Goal: Transaction & Acquisition: Download file/media

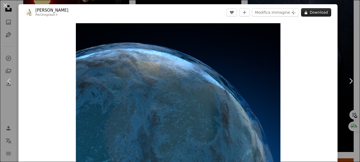
scroll to position [26, 0]
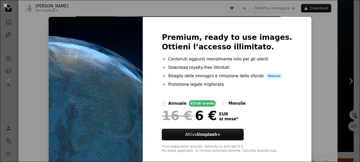
click at [6, 6] on button "An X shape" at bounding box center [5, 5] width 6 height 6
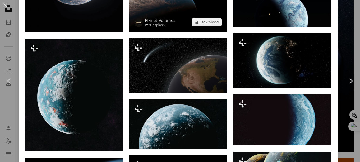
scroll to position [608, 0]
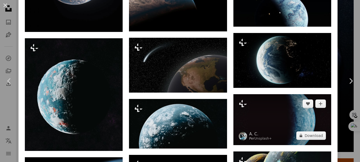
click at [262, 113] on img at bounding box center [283, 119] width 98 height 51
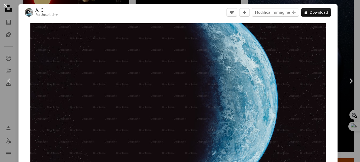
click at [4, 6] on button "An X shape" at bounding box center [5, 5] width 6 height 6
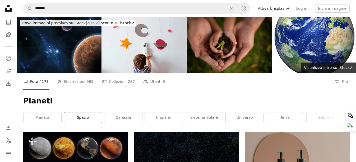
click at [89, 120] on link "spazio" at bounding box center [83, 118] width 38 height 11
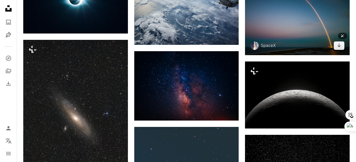
scroll to position [635, 0]
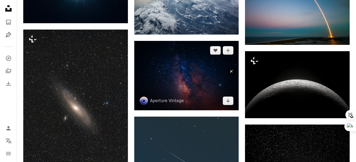
click at [168, 77] on img at bounding box center [186, 76] width 105 height 70
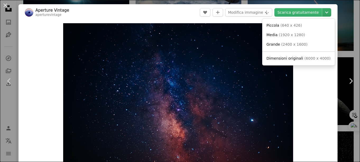
click at [325, 12] on icon "Chevron down" at bounding box center [327, 12] width 8 height 6
click at [279, 37] on span "( 1920 x 1280 )" at bounding box center [292, 35] width 26 height 4
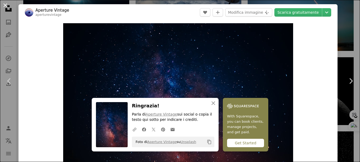
click at [4, 5] on button "An X shape" at bounding box center [5, 5] width 6 height 6
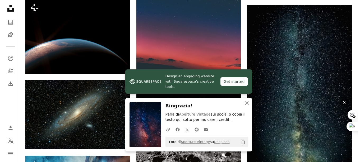
scroll to position [820, 0]
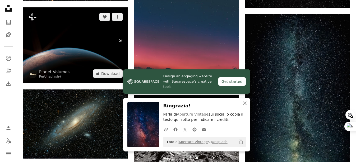
click at [65, 33] on img at bounding box center [75, 45] width 105 height 76
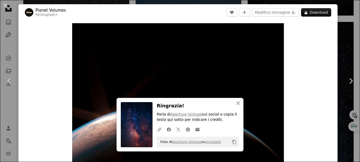
click at [92, 51] on img "Ingrandisci questa immagine" at bounding box center [178, 99] width 212 height 153
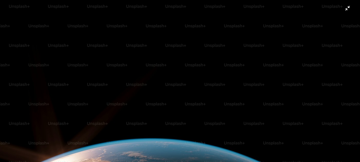
scroll to position [47, 0]
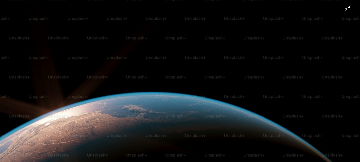
click at [344, 10] on img "Rimpicciolisci questa immagine" at bounding box center [180, 83] width 361 height 261
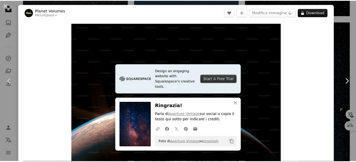
scroll to position [14, 0]
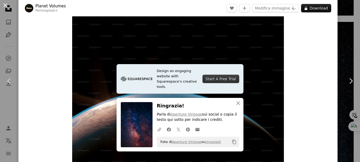
click at [5, 5] on button "An X shape" at bounding box center [5, 5] width 6 height 6
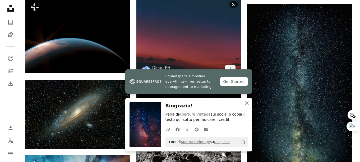
scroll to position [846, 0]
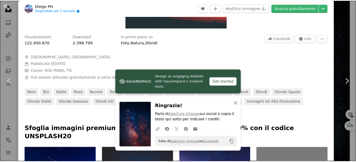
scroll to position [159, 0]
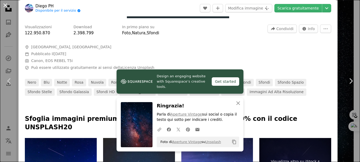
click at [3, 6] on button "An X shape" at bounding box center [5, 5] width 6 height 6
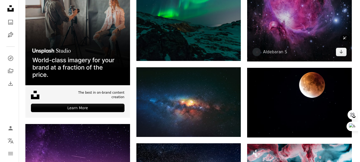
scroll to position [1031, 0]
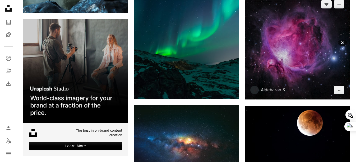
click at [274, 52] on img at bounding box center [297, 47] width 105 height 105
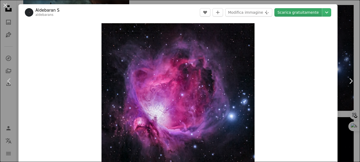
click at [301, 11] on link "Scarica gratuitamente" at bounding box center [299, 12] width 48 height 8
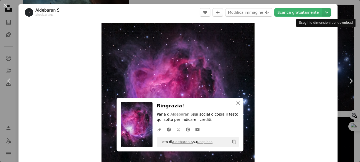
click at [323, 14] on icon "Chevron down" at bounding box center [327, 12] width 8 height 6
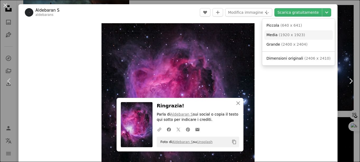
click at [285, 36] on span "( 1920 x 1923 )" at bounding box center [292, 35] width 26 height 4
